Goal: Transaction & Acquisition: Subscribe to service/newsletter

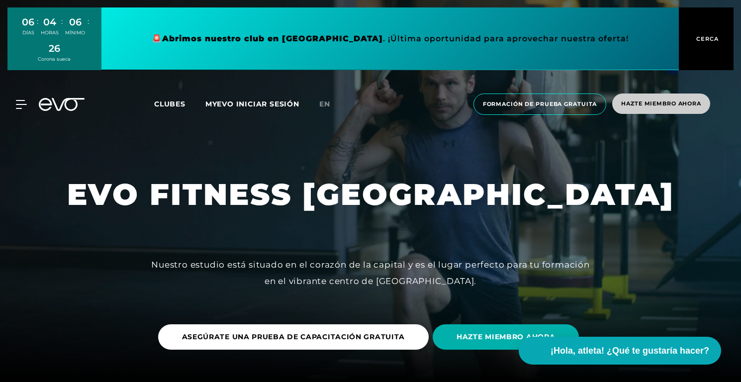
click at [663, 98] on span "Hazte miembro ahora" at bounding box center [661, 104] width 98 height 20
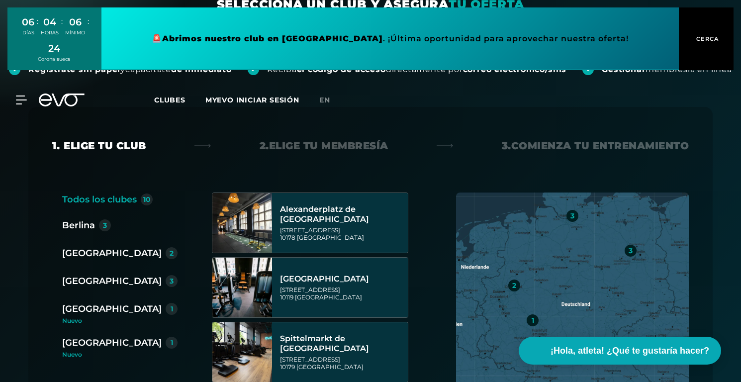
scroll to position [116, 0]
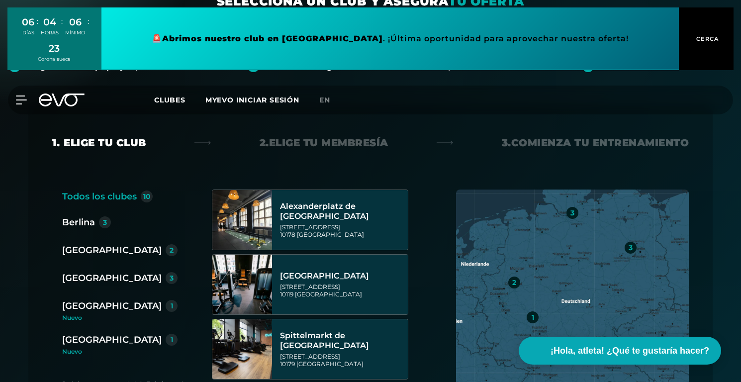
click at [73, 228] on font "Berlina" at bounding box center [78, 222] width 33 height 11
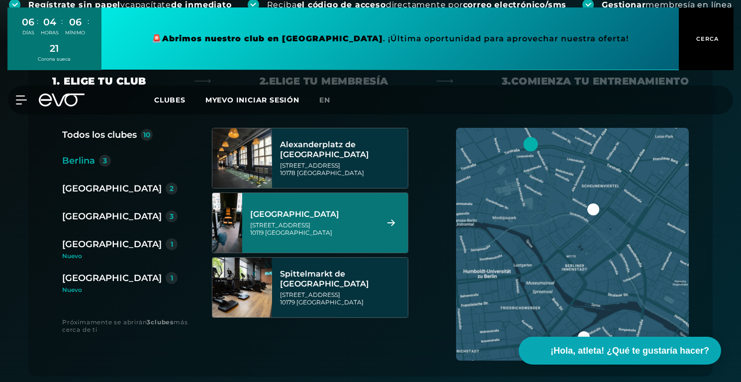
scroll to position [199, 0]
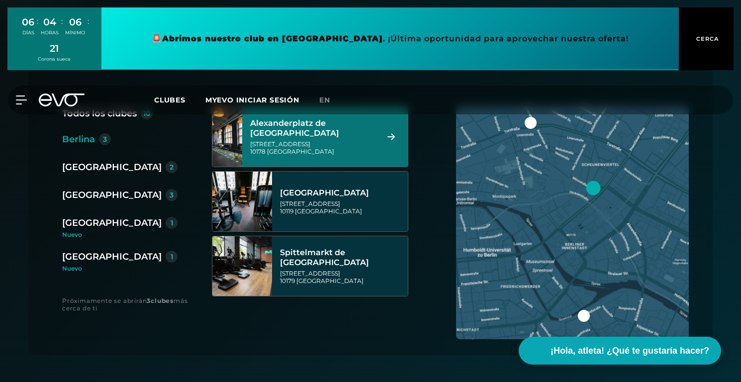
click at [391, 140] on icon at bounding box center [391, 136] width 7 height 6
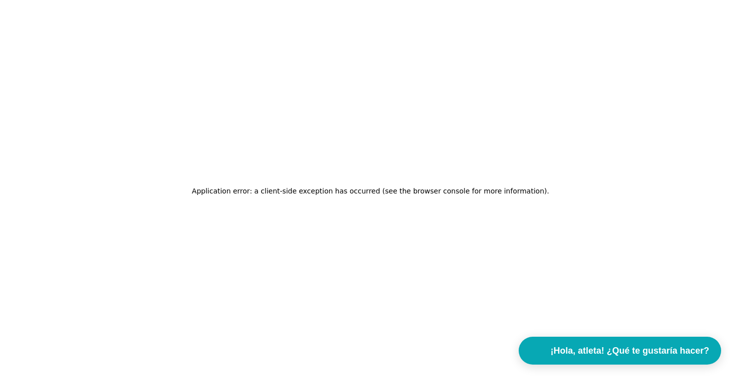
scroll to position [0, 0]
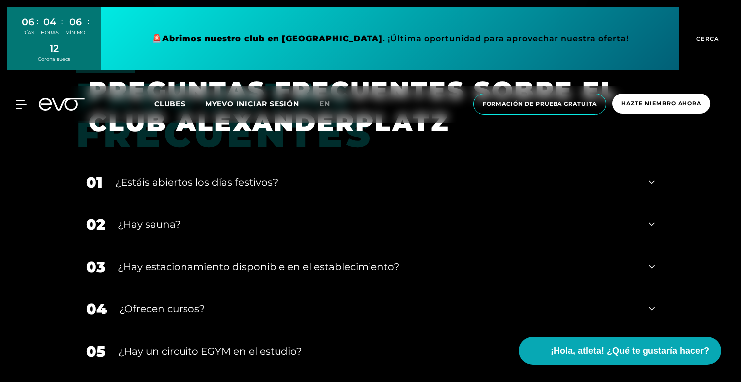
scroll to position [3495, 0]
click at [236, 225] on div "¿Hay sauna?" at bounding box center [377, 223] width 519 height 15
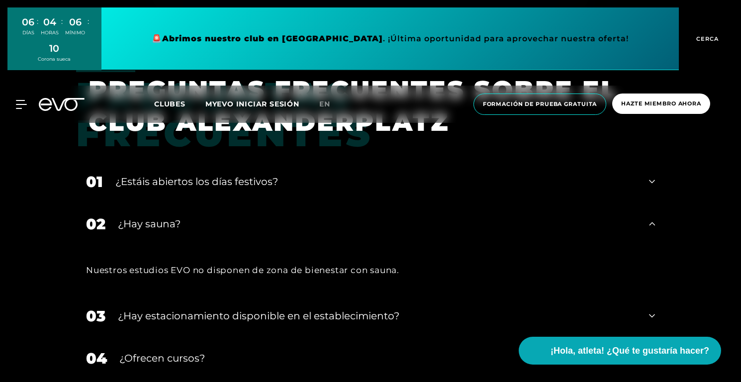
scroll to position [3543, 0]
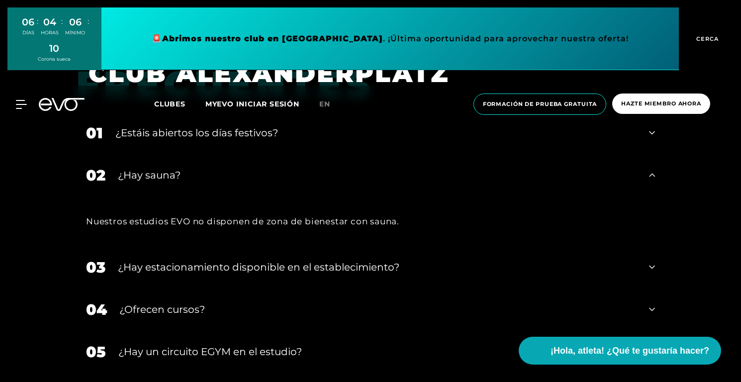
click at [323, 257] on div "03 ¿Hay estacionamiento disponible en el establecimiento?" at bounding box center [370, 267] width 589 height 42
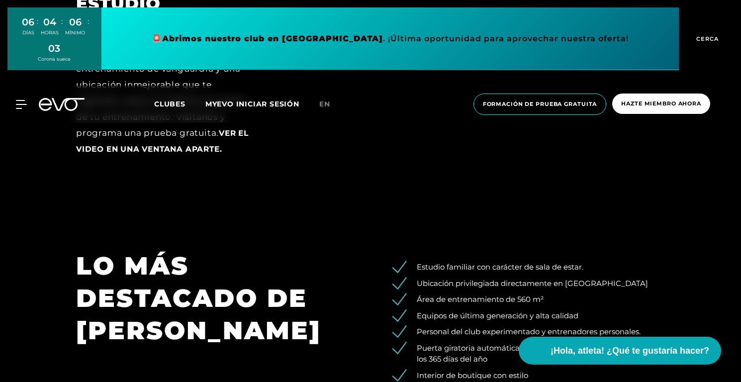
scroll to position [1220, 0]
